Goal: Task Accomplishment & Management: Complete application form

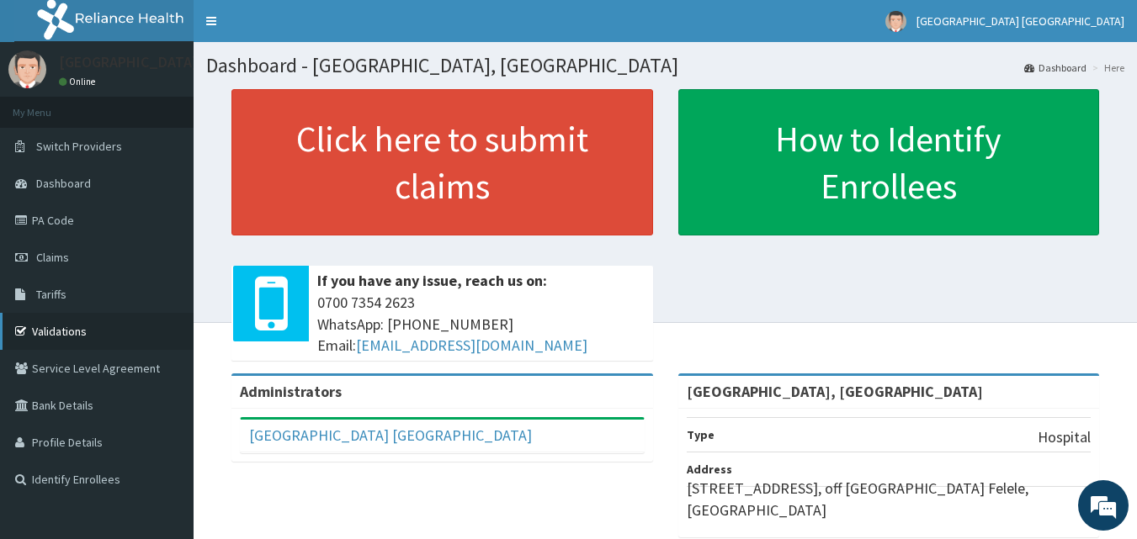
click at [43, 339] on link "Validations" at bounding box center [97, 331] width 194 height 37
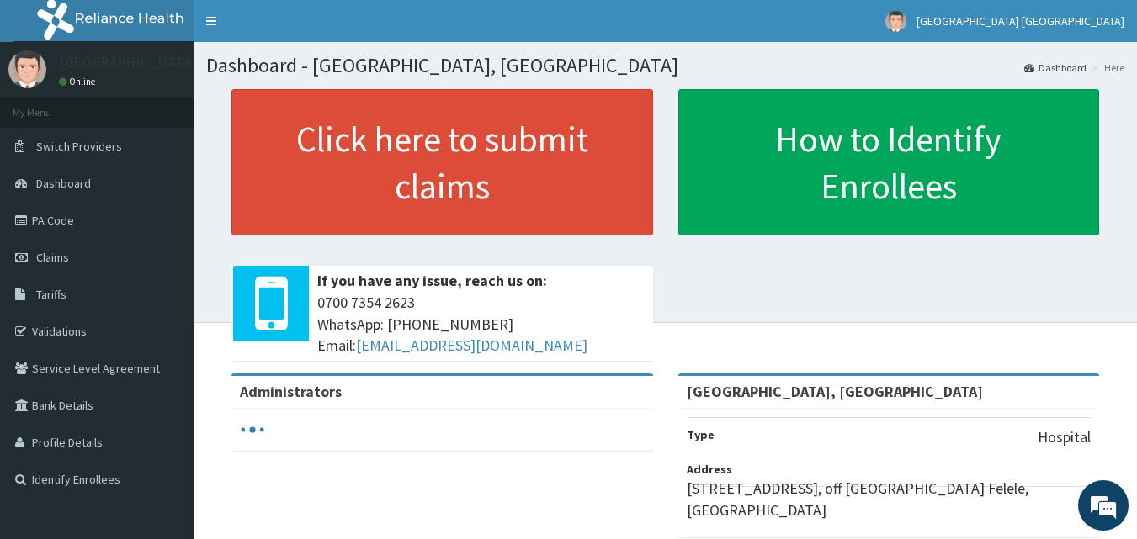
click at [63, 247] on link "Claims" at bounding box center [97, 257] width 194 height 37
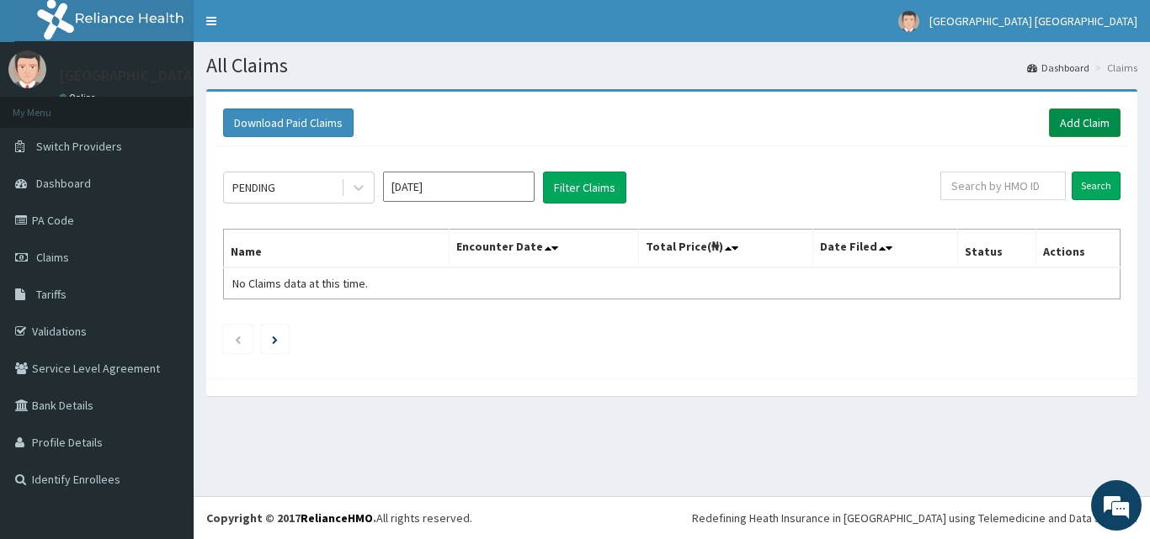
click at [1072, 126] on link "Add Claim" at bounding box center [1085, 123] width 72 height 29
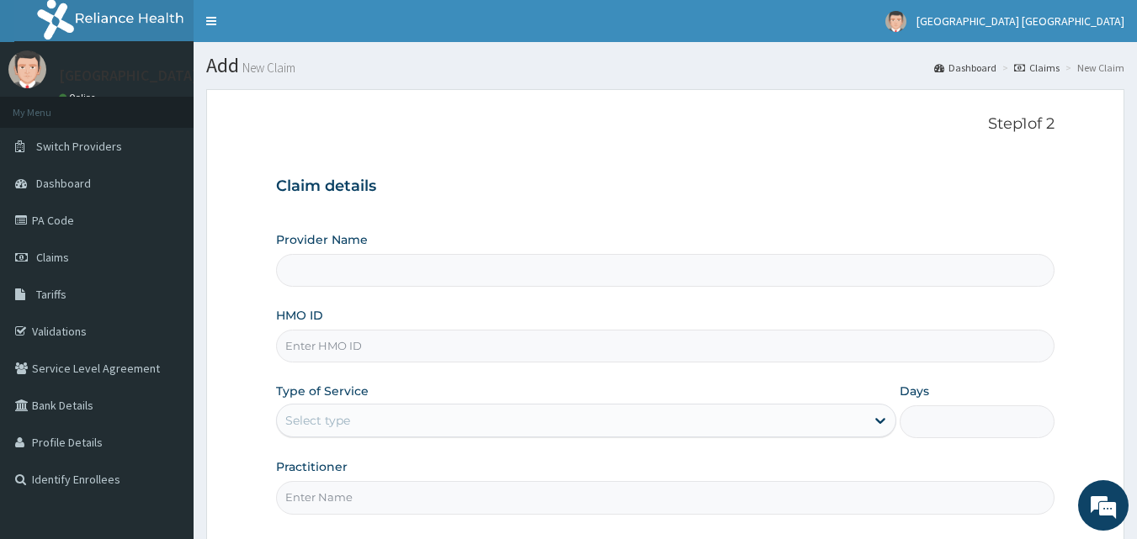
type input "[GEOGRAPHIC_DATA], [GEOGRAPHIC_DATA]"
click at [417, 344] on input "HMO ID" at bounding box center [665, 346] width 779 height 33
type input "GSV/12593/A"
click at [368, 422] on div "Select type" at bounding box center [571, 420] width 588 height 27
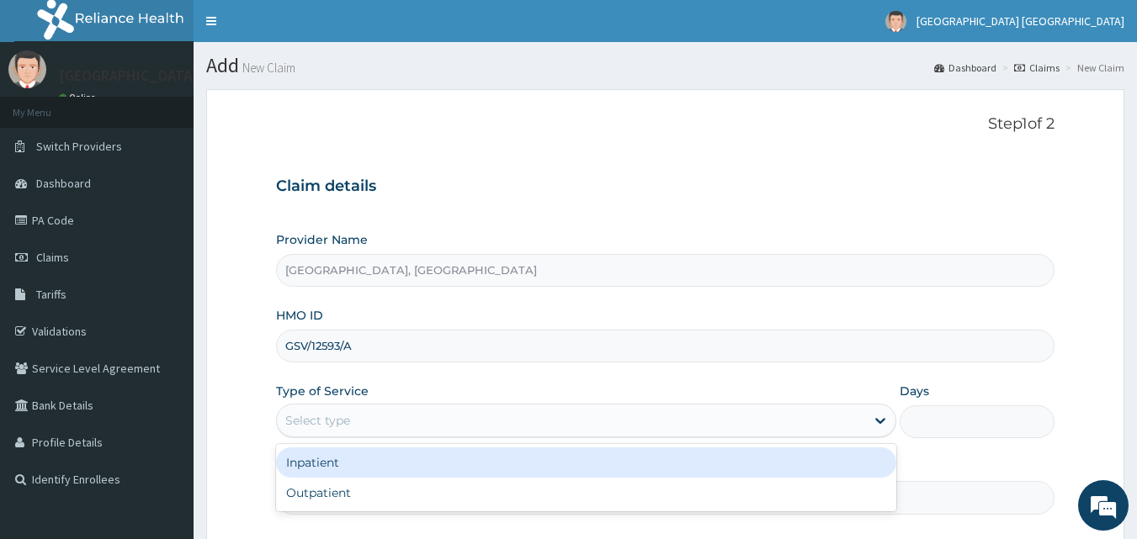
click at [322, 462] on div "Inpatient" at bounding box center [586, 463] width 620 height 30
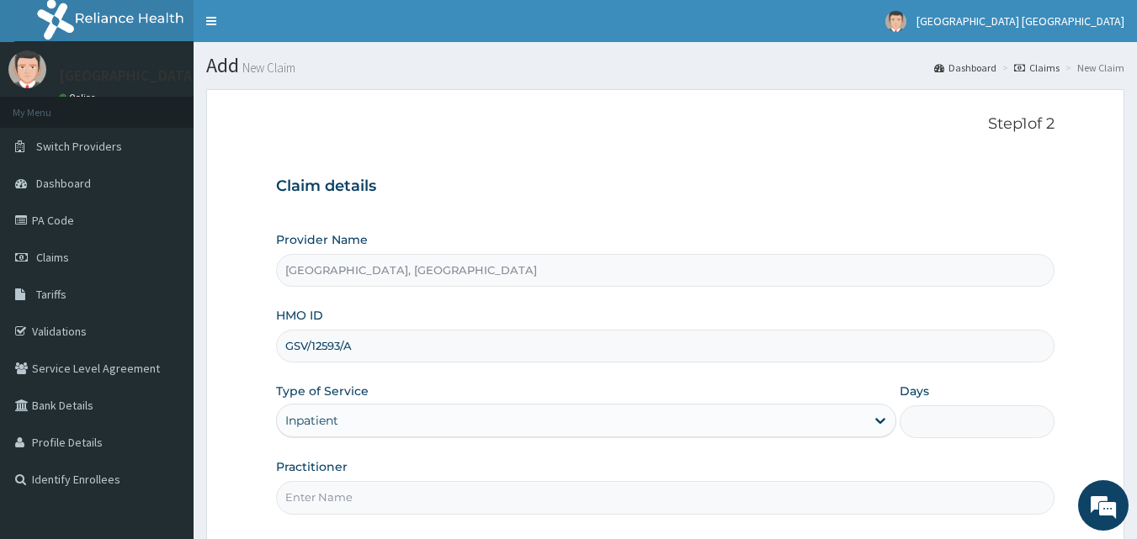
click at [930, 416] on input "Days" at bounding box center [977, 422] width 155 height 33
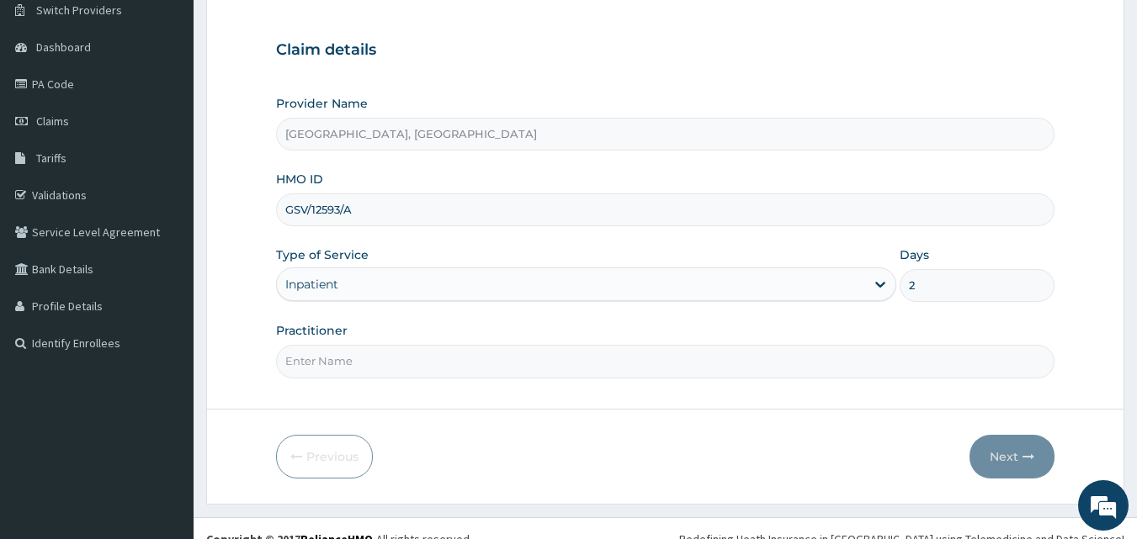
scroll to position [157, 0]
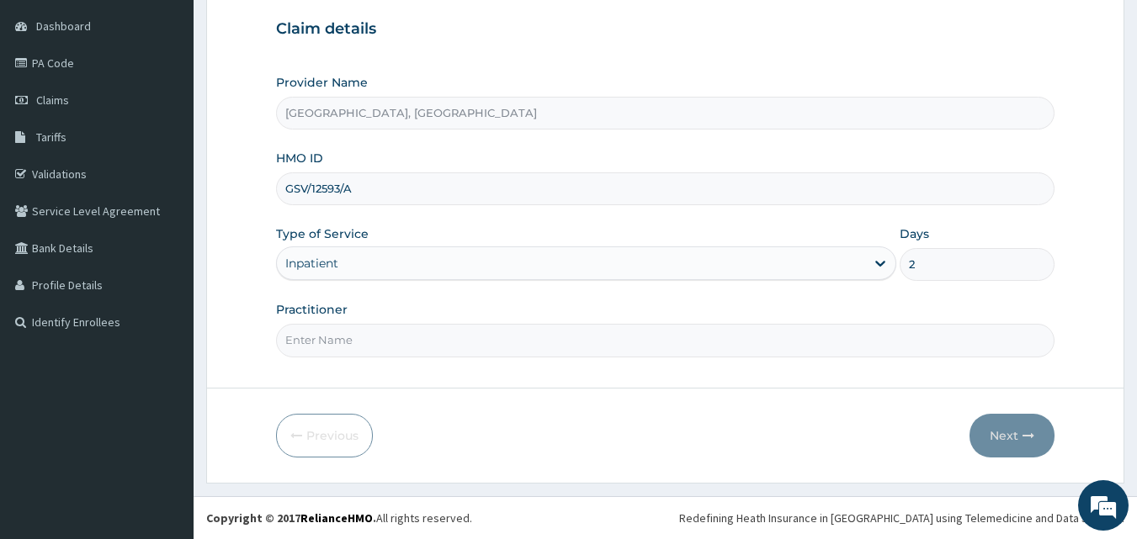
type input "2"
click at [558, 341] on input "Practitioner" at bounding box center [665, 340] width 779 height 33
type input "DR. SOLANKE"
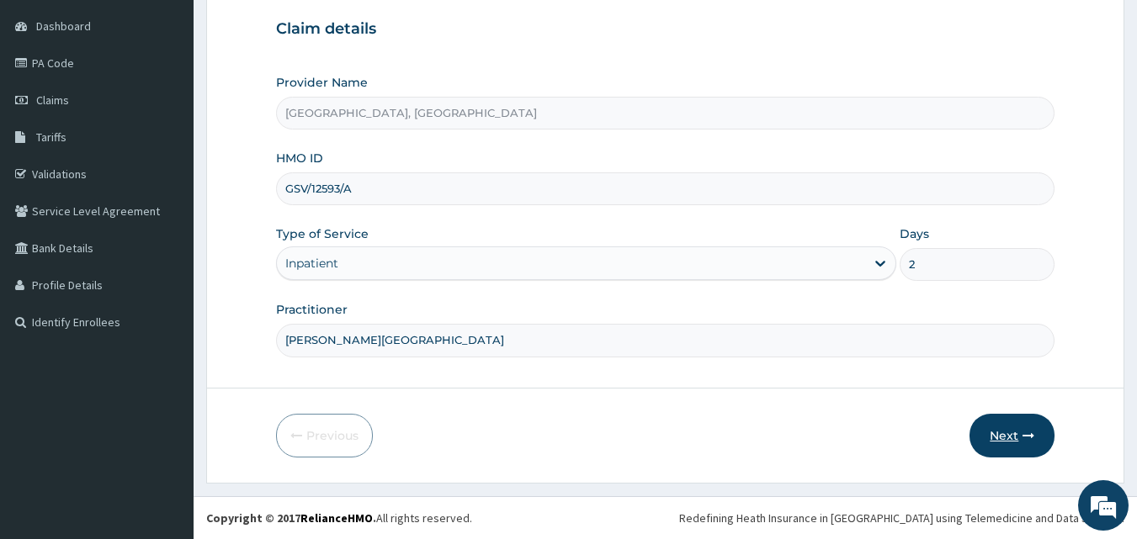
click at [1012, 443] on button "Next" at bounding box center [1012, 436] width 85 height 44
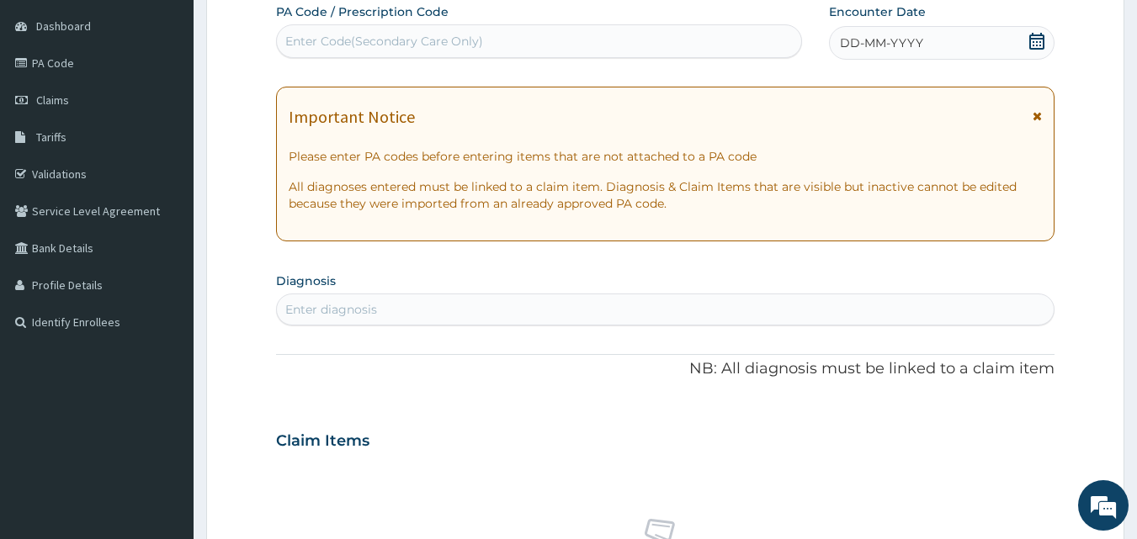
click at [905, 47] on span "DD-MM-YYYY" at bounding box center [881, 43] width 83 height 17
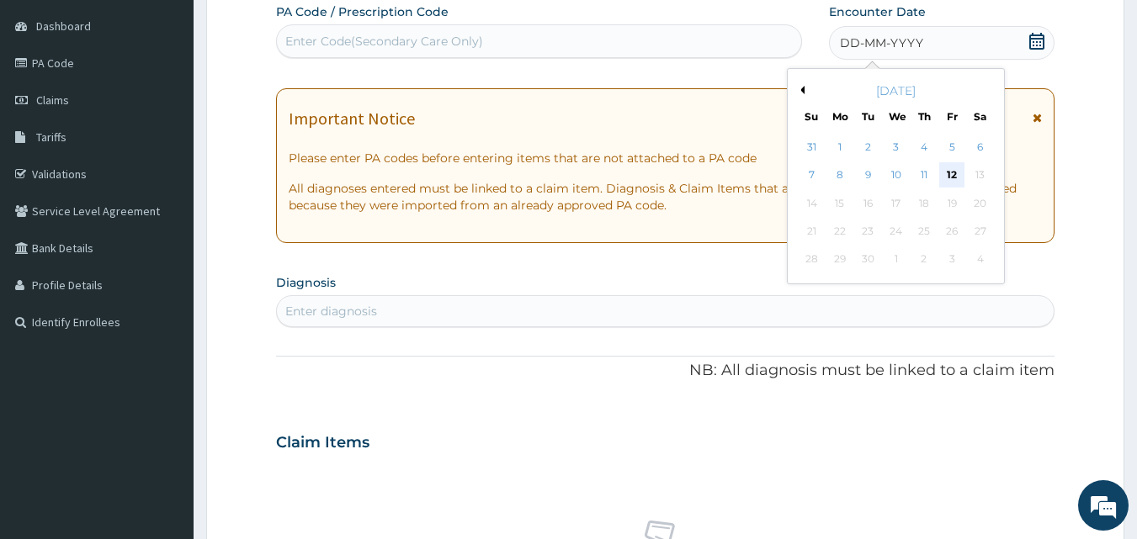
click at [954, 178] on div "12" at bounding box center [951, 175] width 25 height 25
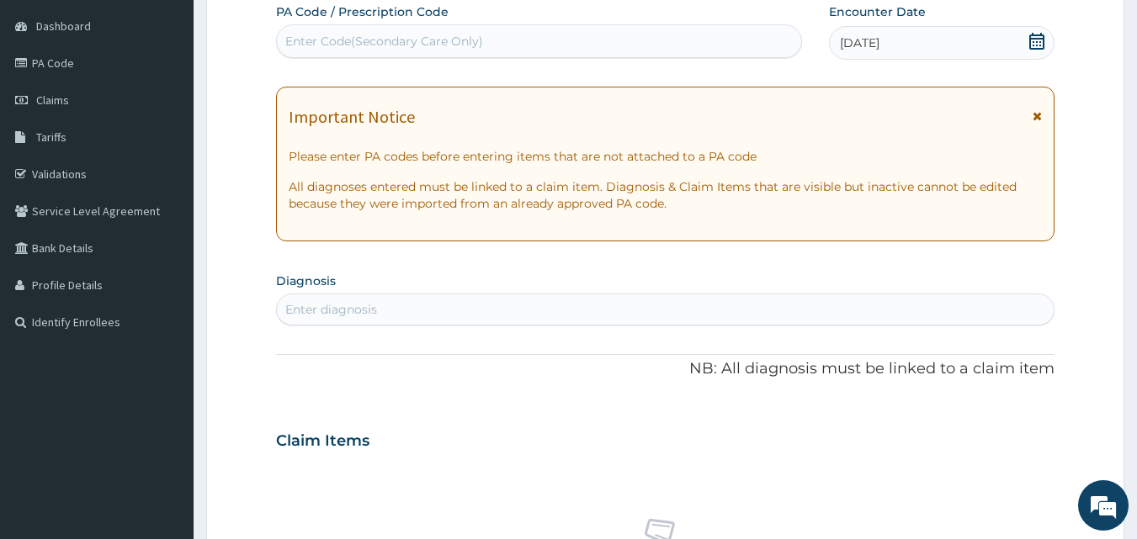
click at [471, 40] on div "Enter Code(Secondary Care Only)" at bounding box center [384, 41] width 198 height 17
paste input "PA/C8B7F8"
type input "PA/C8B7F8"
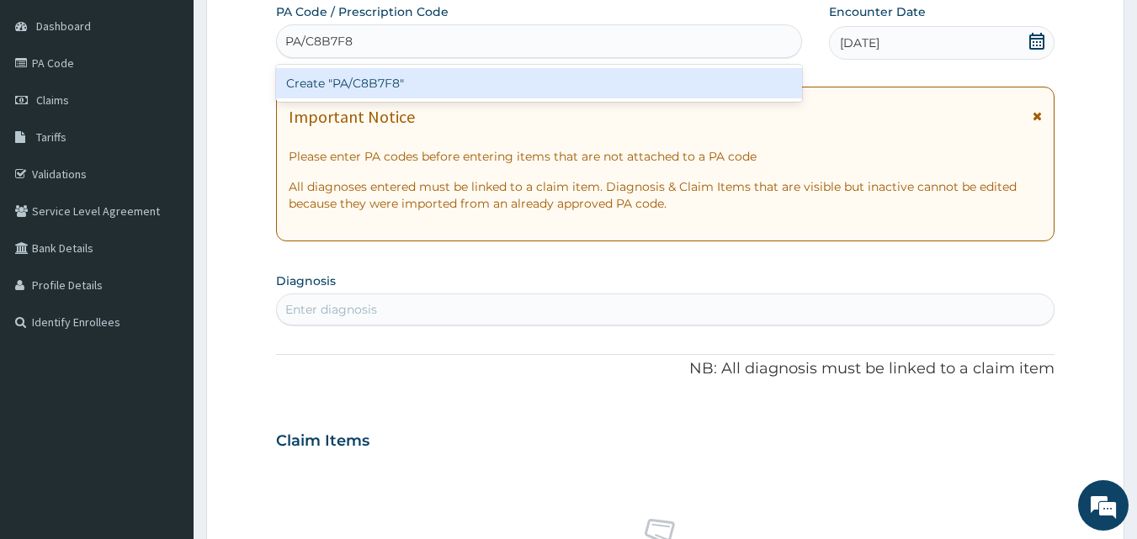
click at [312, 84] on div "Create "PA/C8B7F8"" at bounding box center [539, 83] width 527 height 30
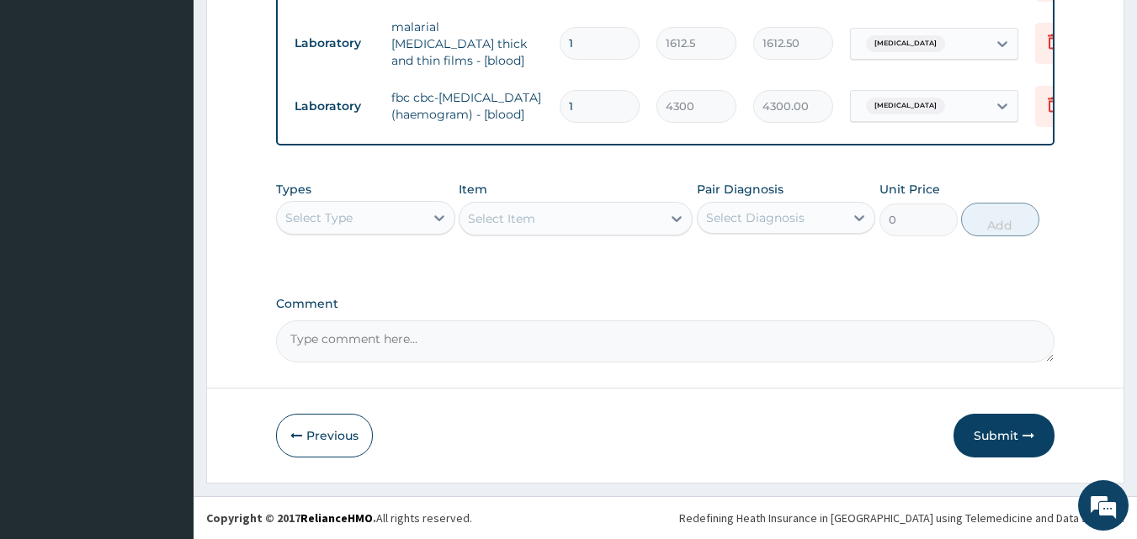
scroll to position [732, 0]
